Goal: Task Accomplishment & Management: Complete application form

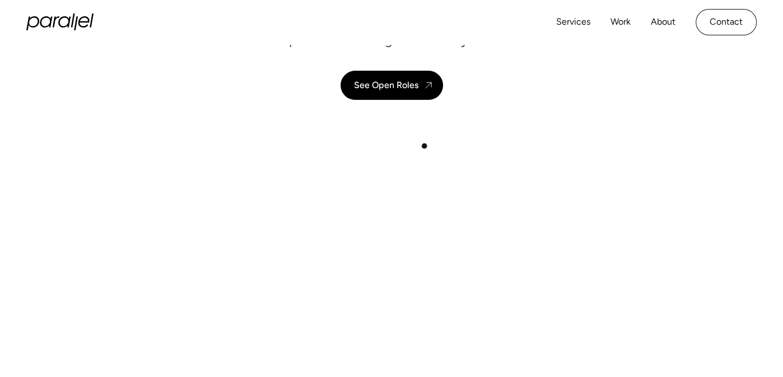
scroll to position [165, 0]
click at [397, 83] on div "See Open Roles" at bounding box center [386, 83] width 64 height 11
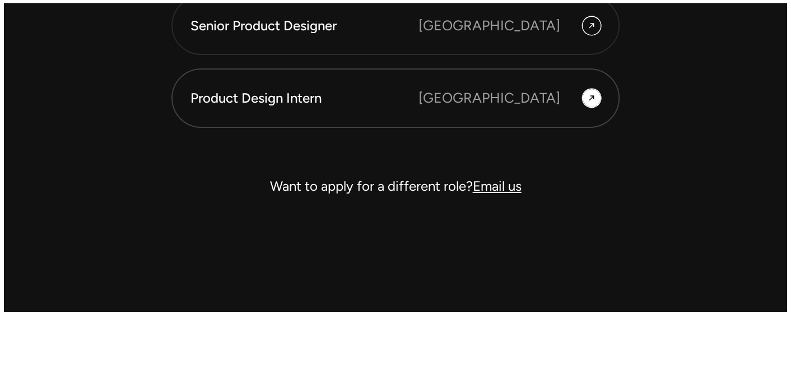
scroll to position [3312, 0]
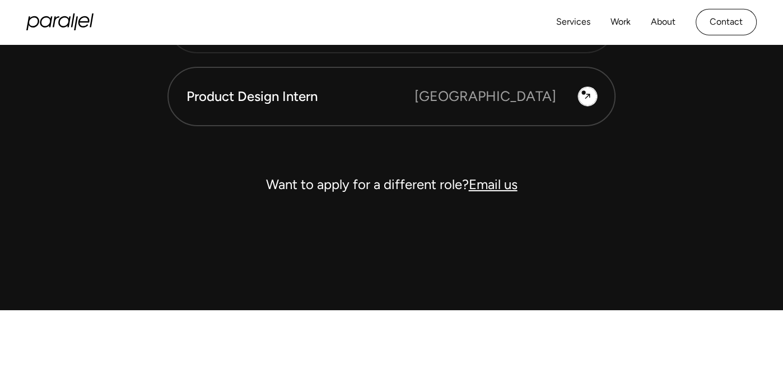
click at [584, 92] on icon at bounding box center [587, 96] width 9 height 17
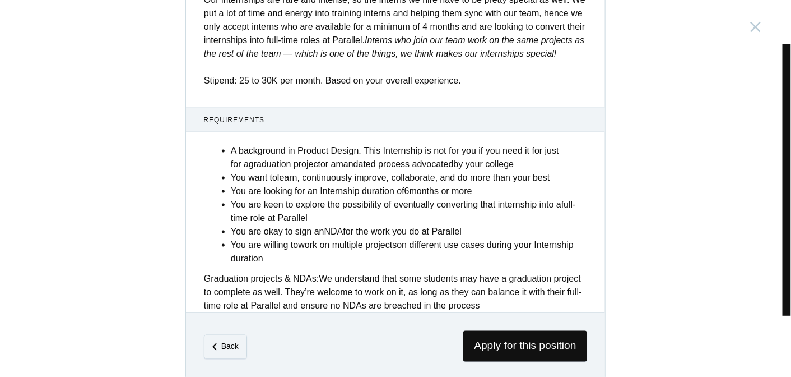
scroll to position [471, 0]
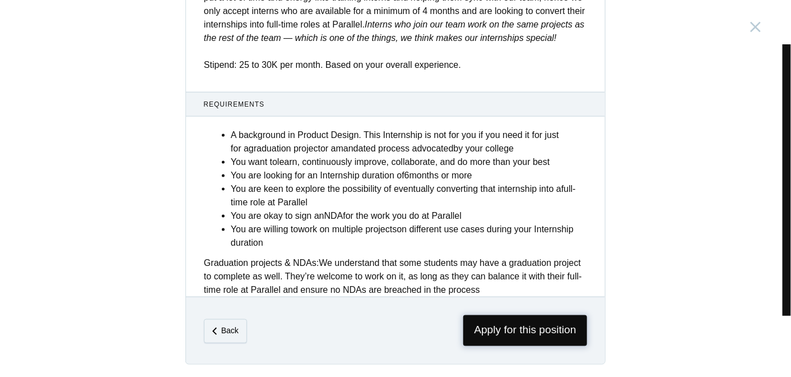
click at [491, 337] on span "Apply for this position" at bounding box center [525, 330] width 124 height 31
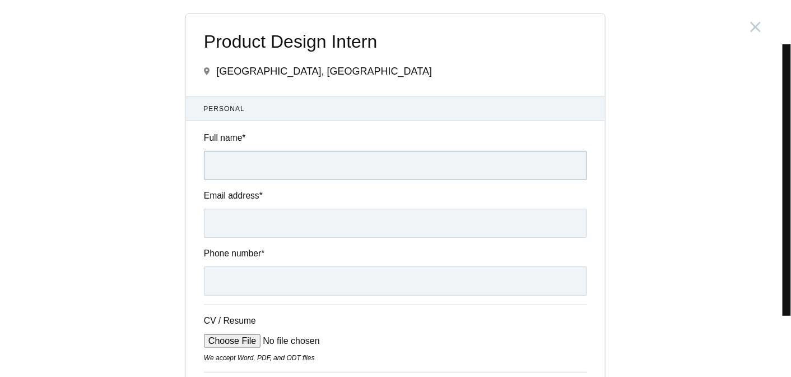
click at [320, 169] on input "Full name *" at bounding box center [395, 165] width 383 height 29
type input "[PERSON_NAME]"
click at [273, 233] on input "Email address *" at bounding box center [395, 222] width 383 height 29
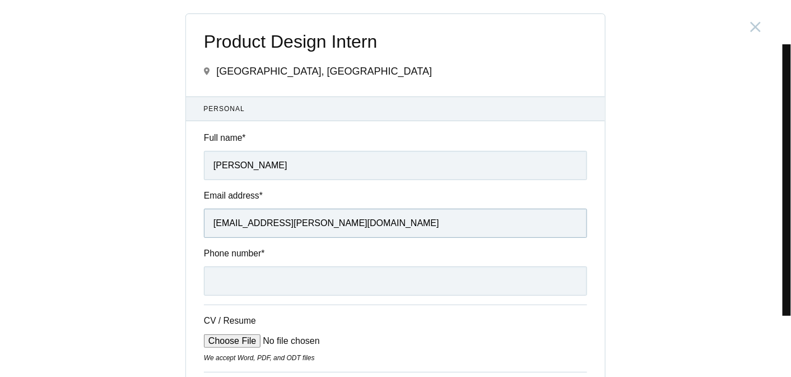
type input "[EMAIL_ADDRESS][PERSON_NAME][DOMAIN_NAME]"
click at [238, 280] on input "Phone number *" at bounding box center [395, 280] width 383 height 29
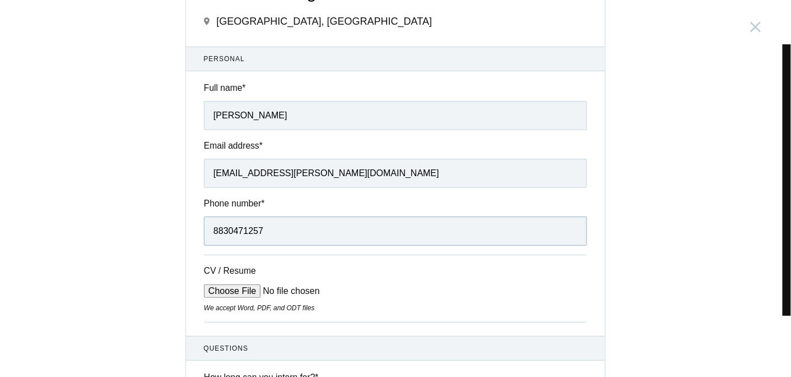
scroll to position [54, 0]
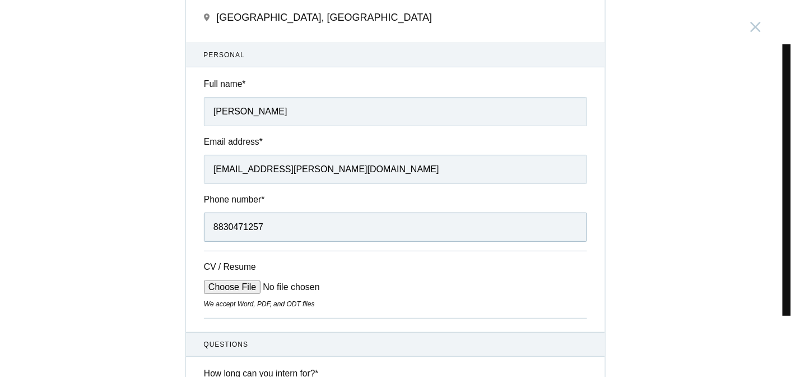
type input "8830471257"
click at [235, 290] on input "CV / Resume" at bounding box center [289, 286] width 170 height 13
type input "C:\fakepath\Kanishka_Jagtap_Resume (2).pdf"
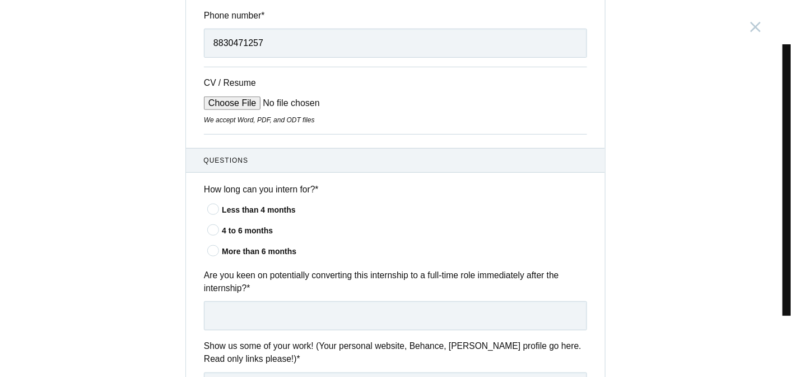
scroll to position [238, 0]
click at [250, 250] on div "More than 6 months" at bounding box center [404, 251] width 365 height 12
click at [0, 0] on input"] "More than 6 months" at bounding box center [0, 0] width 0 height 0
click at [235, 327] on input "text" at bounding box center [395, 314] width 383 height 29
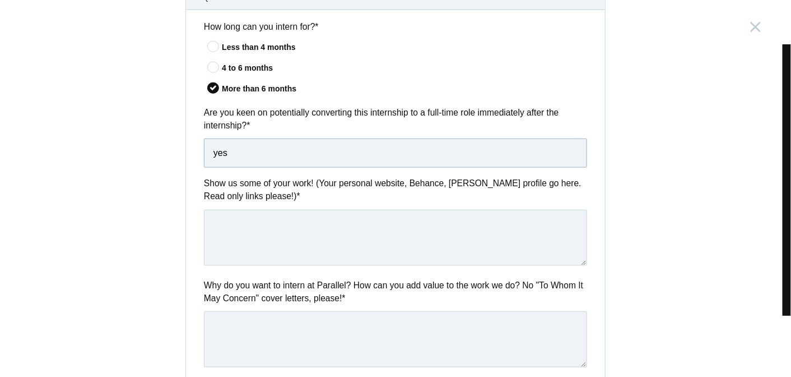
scroll to position [401, 0]
type input "yes"
click at [248, 233] on textarea at bounding box center [395, 236] width 383 height 56
click at [225, 226] on textarea at bounding box center [395, 236] width 383 height 56
paste textarea "[URL][DOMAIN_NAME]"
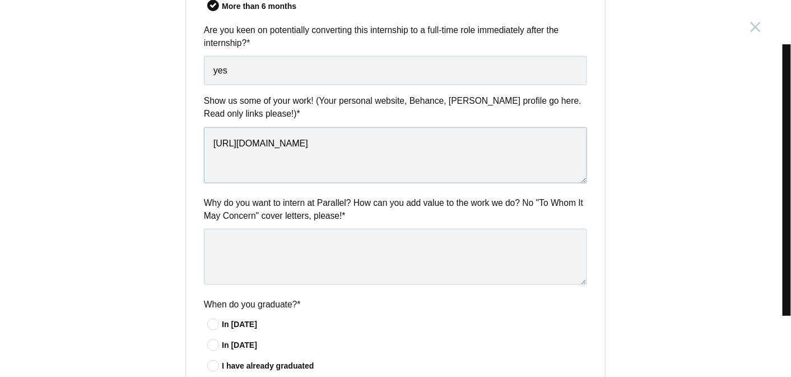
scroll to position [482, 0]
type textarea "[URL][DOMAIN_NAME]"
drag, startPoint x: 273, startPoint y: 244, endPoint x: 361, endPoint y: 260, distance: 89.5
click at [361, 260] on textarea at bounding box center [395, 257] width 383 height 56
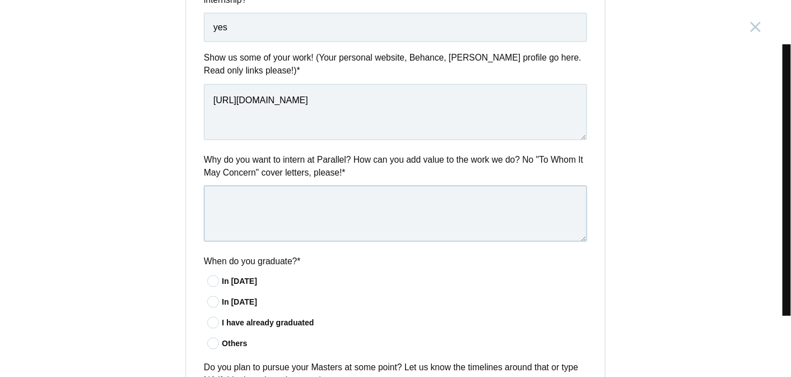
scroll to position [526, 0]
click at [204, 154] on label "Why do you want to intern at Parallel? How can you add value to the work we do?…" at bounding box center [395, 166] width 383 height 26
drag, startPoint x: 207, startPoint y: 142, endPoint x: 202, endPoint y: 154, distance: 12.1
click at [202, 151] on div "Questions How long can you intern for? * Less than 4 months 4 to 6 months More …" at bounding box center [395, 274] width 419 height 829
click at [208, 160] on label "Why do you want to intern at Parallel? How can you add value to the work we do?…" at bounding box center [395, 166] width 383 height 26
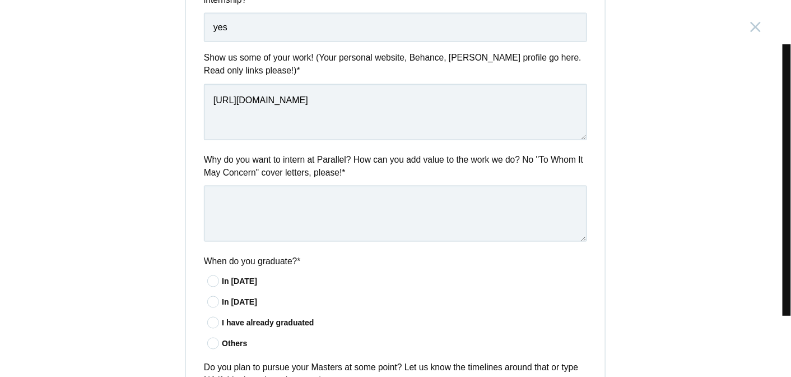
click at [208, 160] on label "Why do you want to intern at Parallel? How can you add value to the work we do?…" at bounding box center [395, 166] width 383 height 26
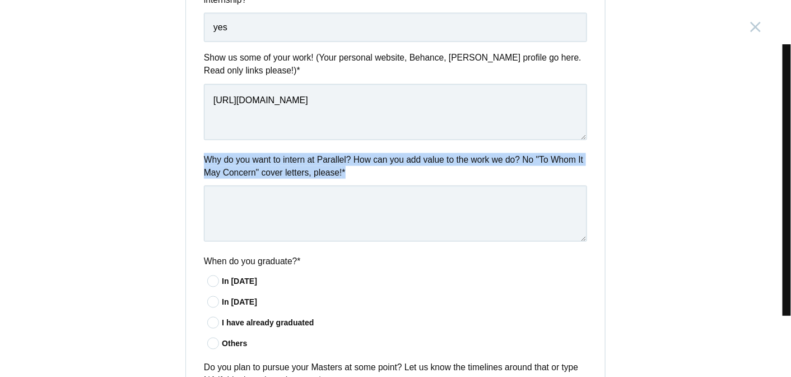
click at [208, 160] on label "Why do you want to intern at Parallel? How can you add value to the work we do?…" at bounding box center [395, 166] width 383 height 26
copy div "Why do you want to intern at Parallel? How can you add value to the work we do?…"
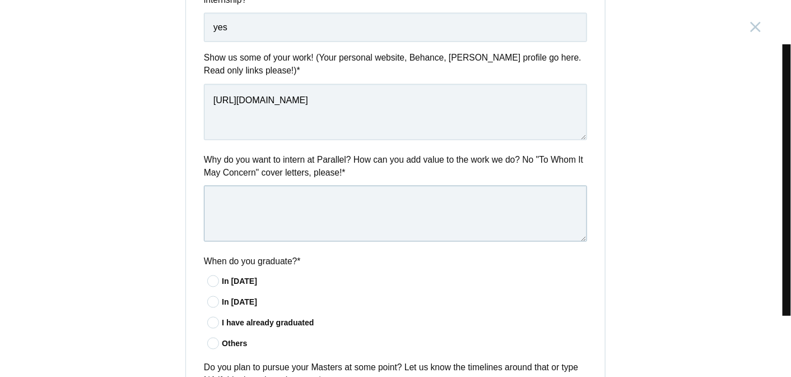
click at [263, 225] on textarea at bounding box center [395, 213] width 383 height 56
paste textarea "I would like to intern with Parallel because I love how you bring simplicity, h…"
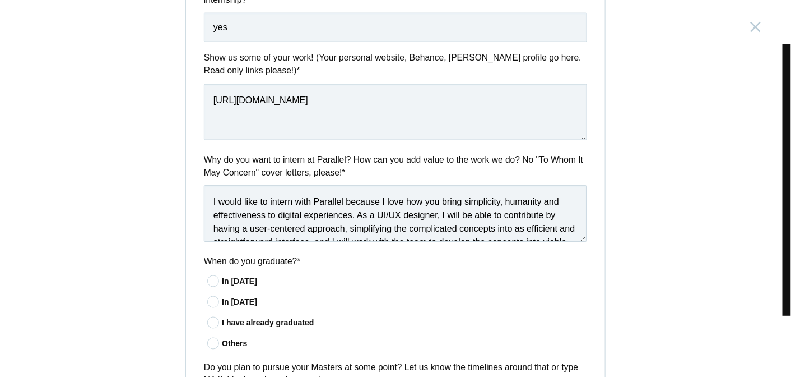
scroll to position [59, 0]
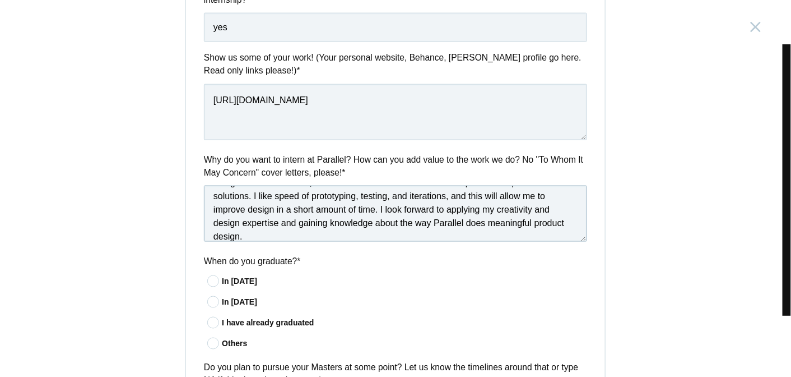
type textarea "I would like to intern with Parallel because I love how you bring simplicity, h…"
click at [210, 323] on icon at bounding box center [213, 322] width 21 height 7
click at [0, 0] on input"] "I have already graduated" at bounding box center [0, 0] width 0 height 0
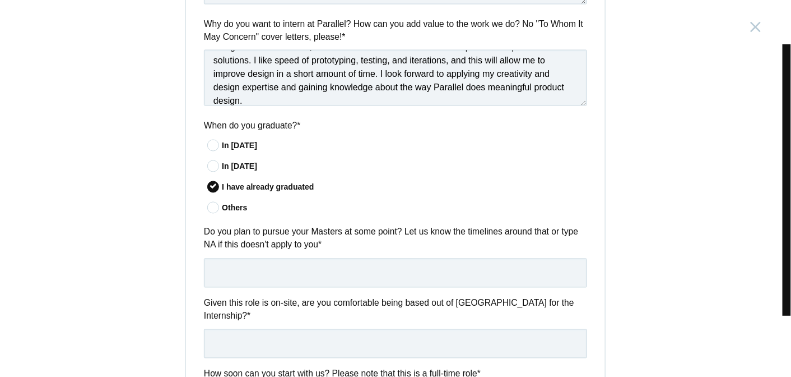
scroll to position [661, 0]
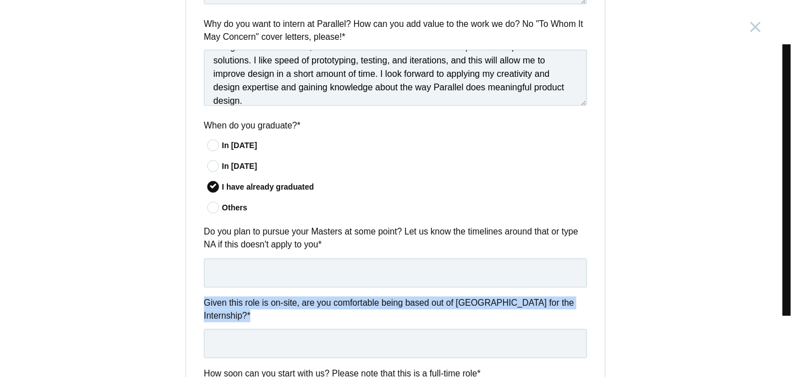
drag, startPoint x: 297, startPoint y: 316, endPoint x: 305, endPoint y: 276, distance: 40.5
click at [305, 276] on div "Questions How long can you intern for? * Less than 4 months 4 to 6 months More …" at bounding box center [395, 138] width 419 height 829
click at [305, 276] on input "text" at bounding box center [395, 272] width 383 height 29
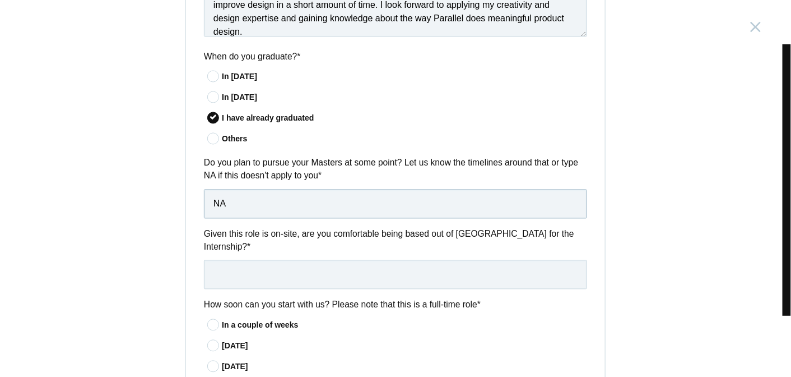
scroll to position [730, 0]
type input "NA"
click at [308, 265] on input "text" at bounding box center [395, 274] width 383 height 29
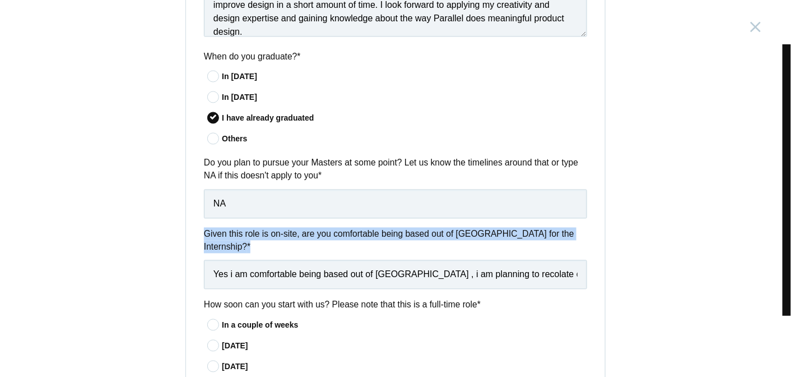
drag, startPoint x: 201, startPoint y: 232, endPoint x: 564, endPoint y: 248, distance: 363.4
click at [564, 248] on div "Given this role is on-site, are you comfortable being based out of [GEOGRAPHIC_…" at bounding box center [395, 258] width 419 height 62
copy div "Given this role is on-site, are you comfortable being based out of [GEOGRAPHIC_…"
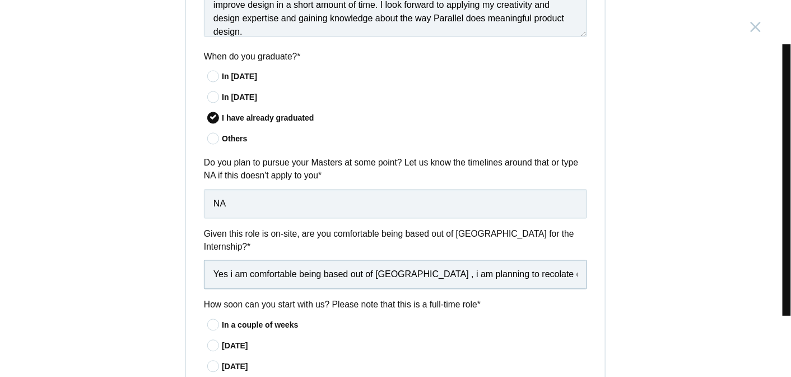
click at [390, 264] on input "Yes i am comfortable being based out of [GEOGRAPHIC_DATA] , i am planning to re…" at bounding box center [395, 274] width 383 height 29
paste input "I am okay to move to [GEOGRAPHIC_DATA] to take up the internship and can move t…"
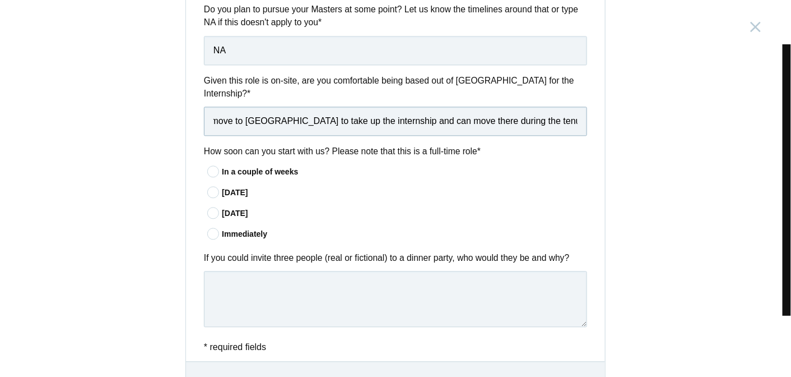
scroll to position [891, 0]
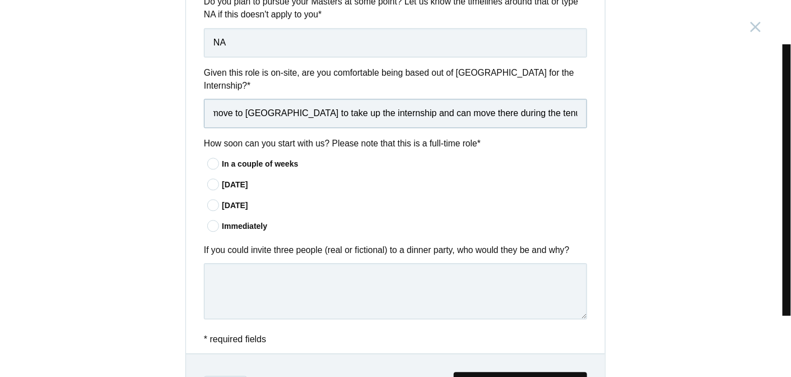
type input "I am okay to move to [GEOGRAPHIC_DATA] to take up the internship and can move t…"
click at [211, 180] on icon at bounding box center [213, 183] width 21 height 7
click at [0, 0] on input"] "[DATE]" at bounding box center [0, 0] width 0 height 0
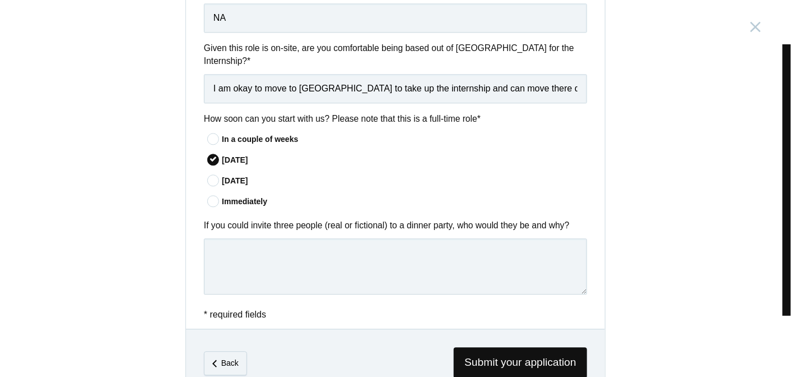
scroll to position [918, 0]
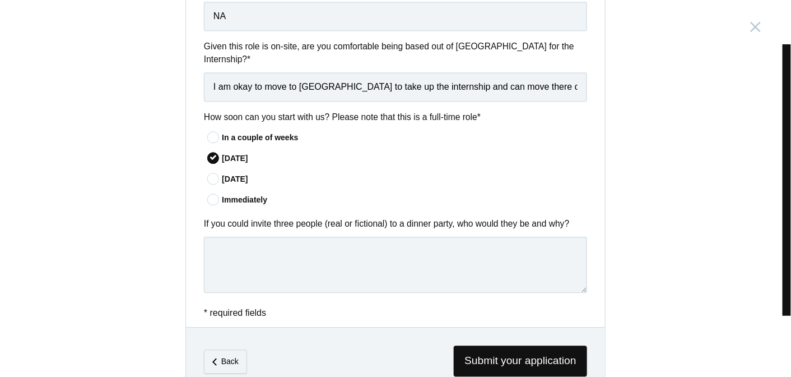
click at [197, 217] on div "If you could invite three people (real or fictional) to a dinner party, who wou…" at bounding box center [395, 257] width 419 height 80
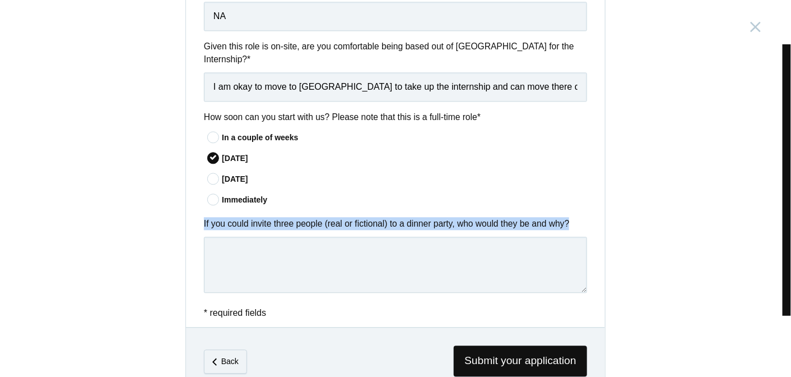
drag, startPoint x: 197, startPoint y: 211, endPoint x: 574, endPoint y: 210, distance: 377.1
click at [574, 217] on div "If you could invite three people (real or fictional) to a dinner party, who wou…" at bounding box center [395, 257] width 419 height 80
copy label "If you could invite three people (real or fictional) to a dinner party, who wou…"
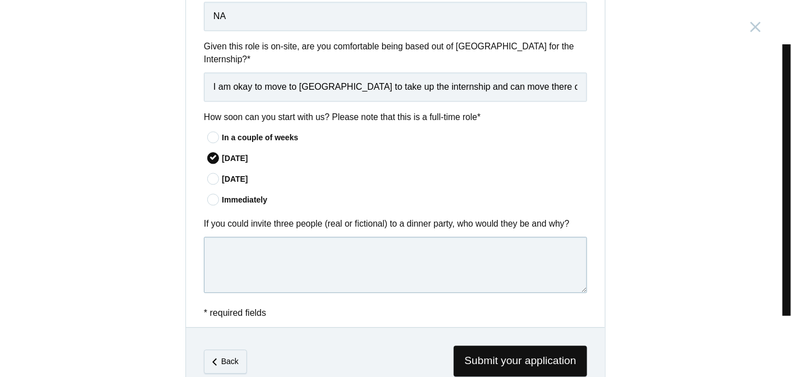
click at [272, 257] on textarea at bounding box center [395, 264] width 383 height 56
paste textarea "I would invite [PERSON_NAME], because I would like to hear him arguing fanatica…"
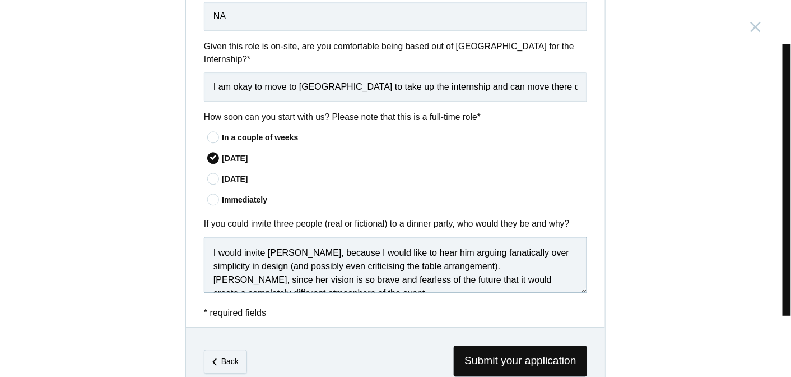
scroll to position [59, 0]
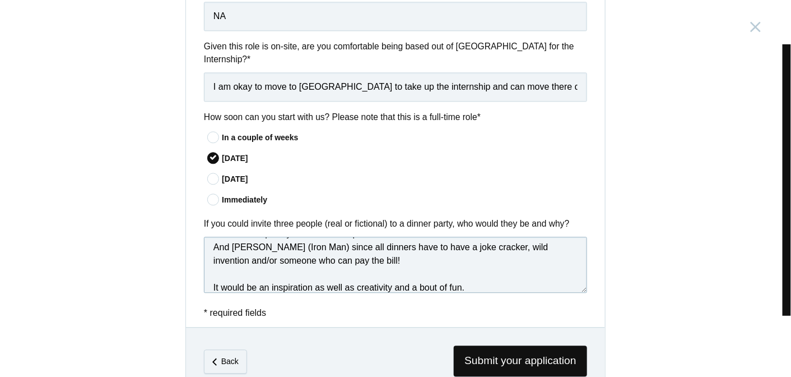
click at [208, 273] on textarea "I would invite [PERSON_NAME], because I would like to hear him arguing fanatica…" at bounding box center [395, 264] width 383 height 56
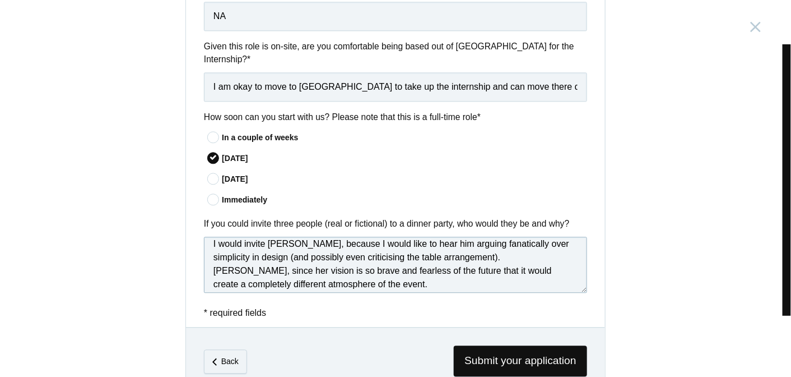
scroll to position [11, 0]
click at [210, 258] on textarea "I would invite [PERSON_NAME], because I would like to hear him arguing fanatica…" at bounding box center [395, 264] width 383 height 56
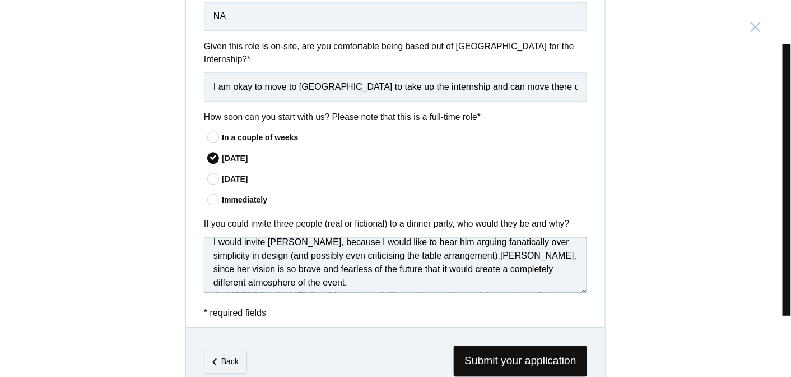
scroll to position [0, 0]
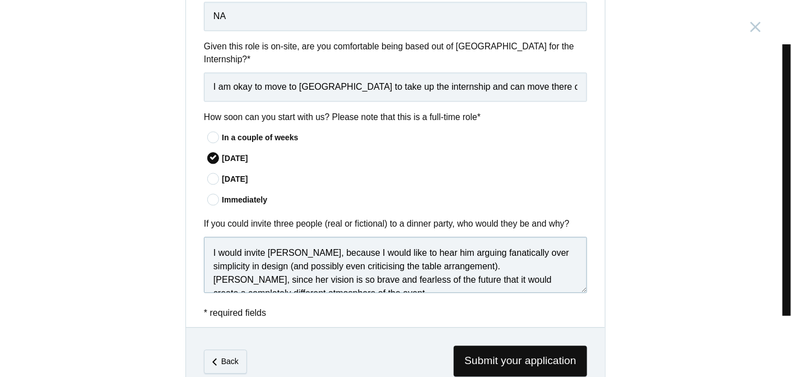
drag, startPoint x: 363, startPoint y: 254, endPoint x: 400, endPoint y: 256, distance: 37.6
click at [400, 256] on textarea "I would invite [PERSON_NAME], because I would like to hear him arguing fanatica…" at bounding box center [395, 264] width 383 height 56
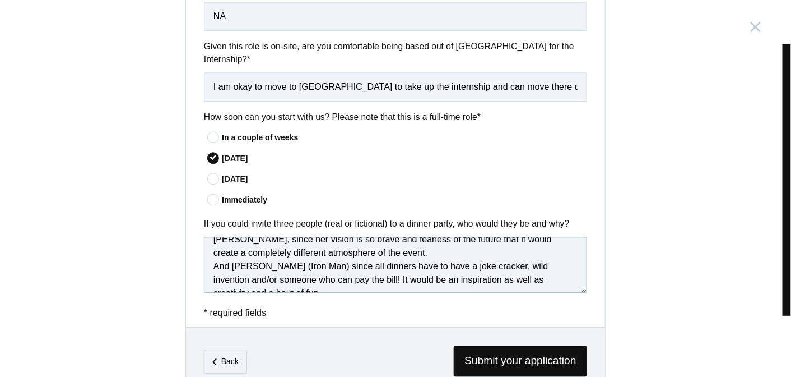
scroll to position [51, 0]
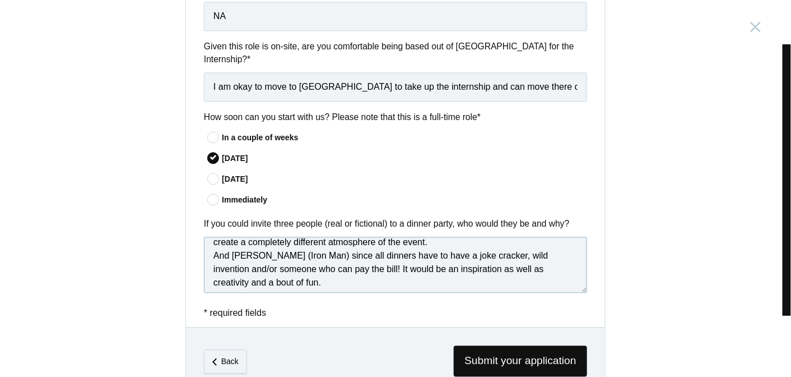
click at [209, 242] on textarea "I would invite [PERSON_NAME], because I would like to hear him arguing fanatica…" at bounding box center [395, 264] width 383 height 56
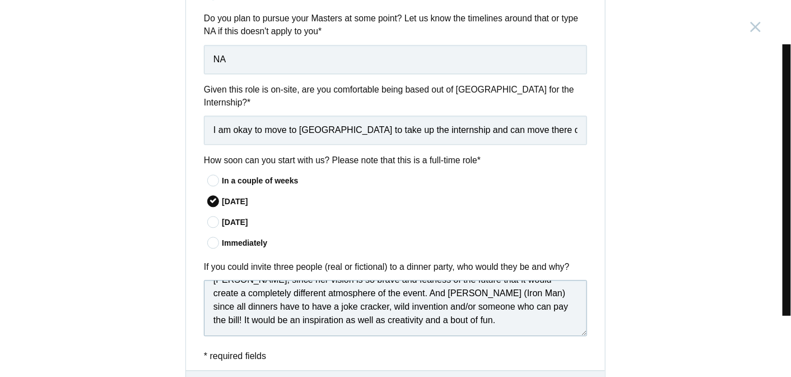
scroll to position [938, 0]
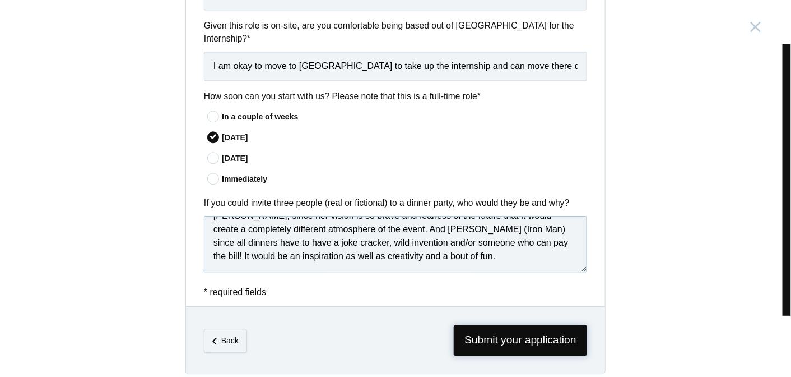
type textarea "I would invite [PERSON_NAME], because I would like to hear him arguing fanatica…"
click at [513, 328] on span "Submit your application" at bounding box center [520, 339] width 133 height 31
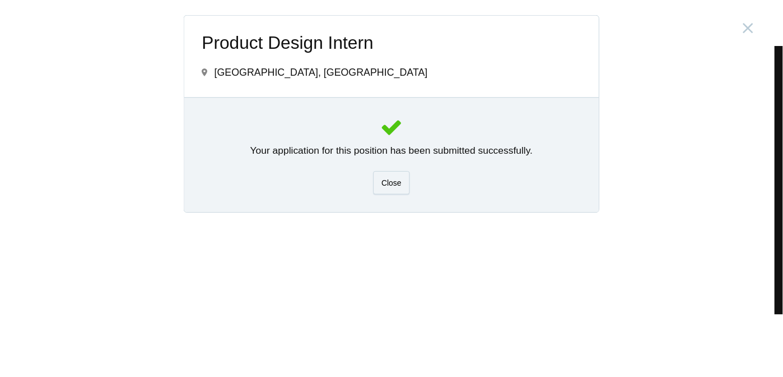
scroll to position [0, 0]
click at [399, 186] on div "Close" at bounding box center [395, 183] width 37 height 24
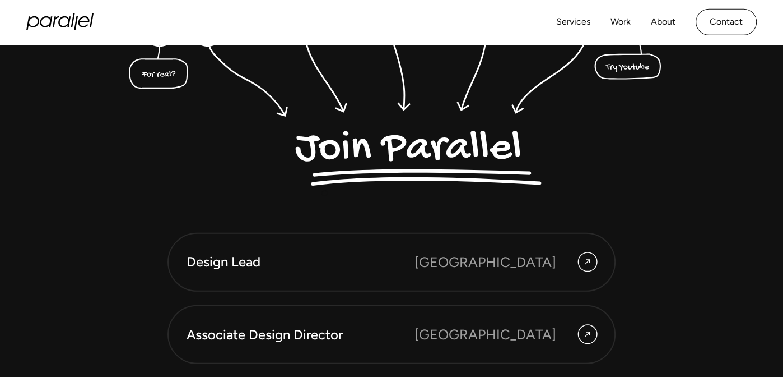
scroll to position [2855, 0]
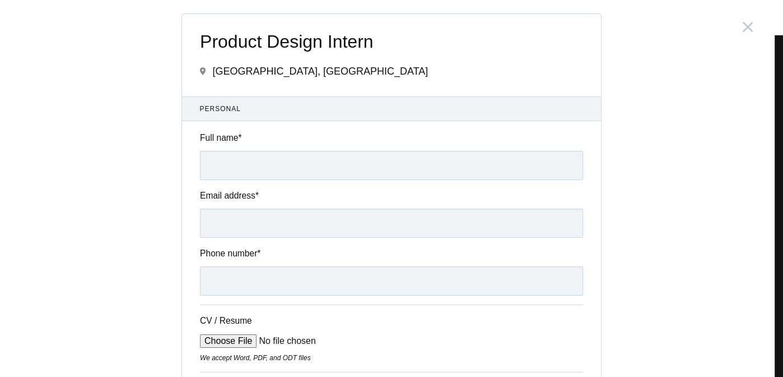
scroll to position [3312, 0]
